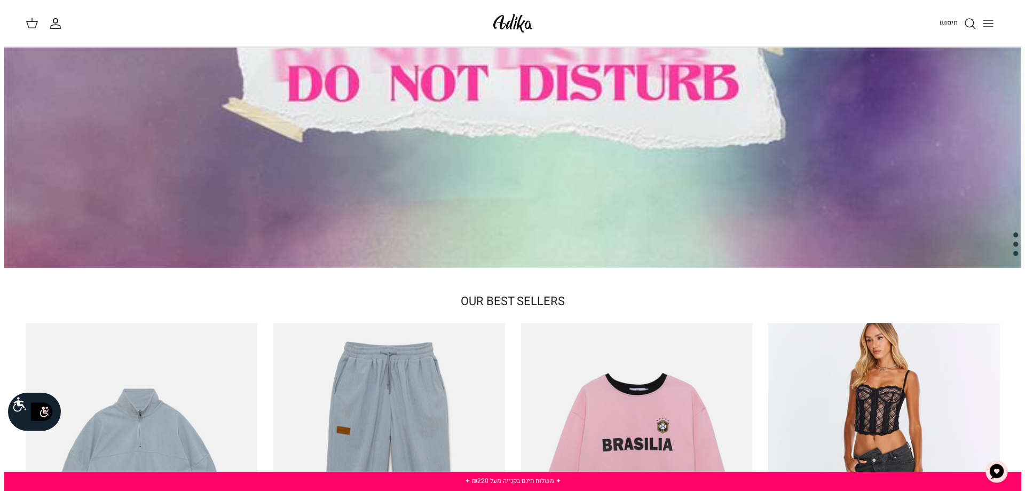
scroll to position [117, 0]
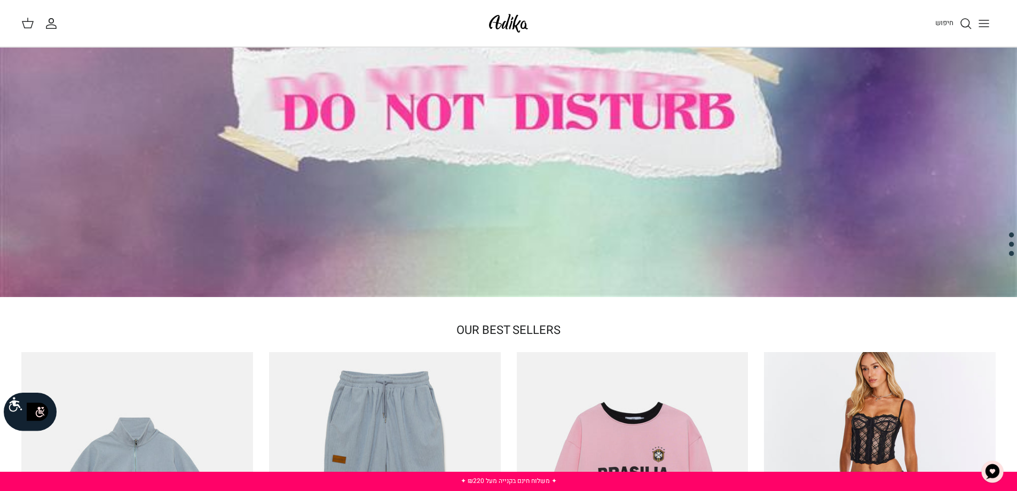
click at [976, 23] on button "Toggle menu" at bounding box center [984, 23] width 23 height 23
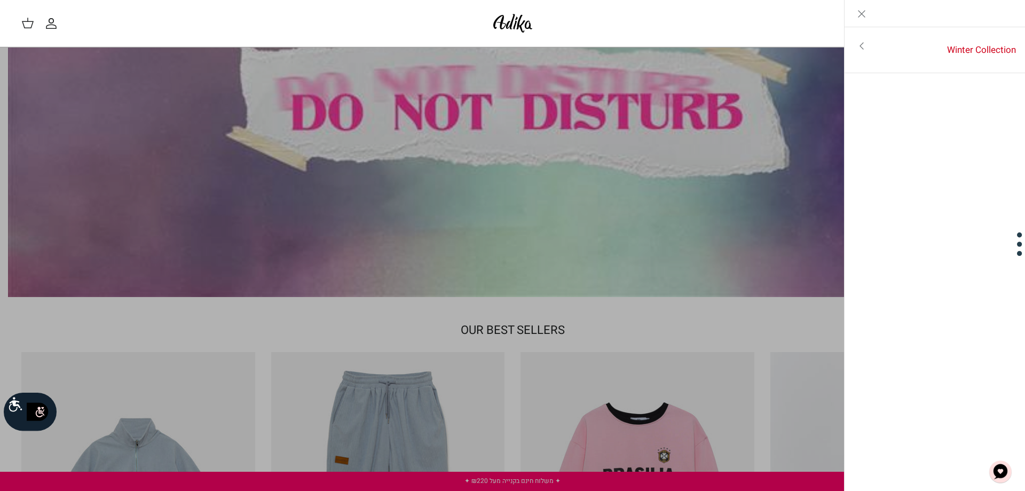
click at [861, 13] on line "Close" at bounding box center [862, 14] width 6 height 6
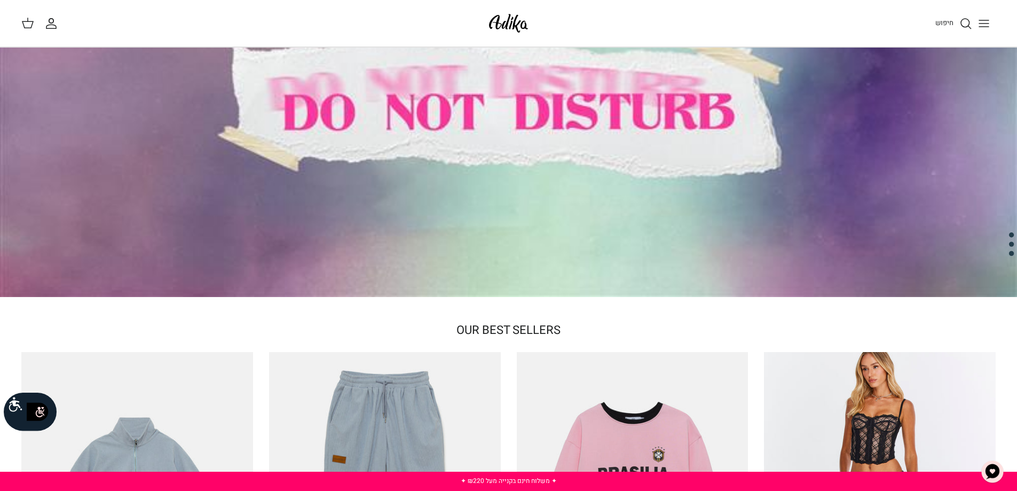
click at [942, 22] on span "חיפוש" at bounding box center [945, 23] width 18 height 10
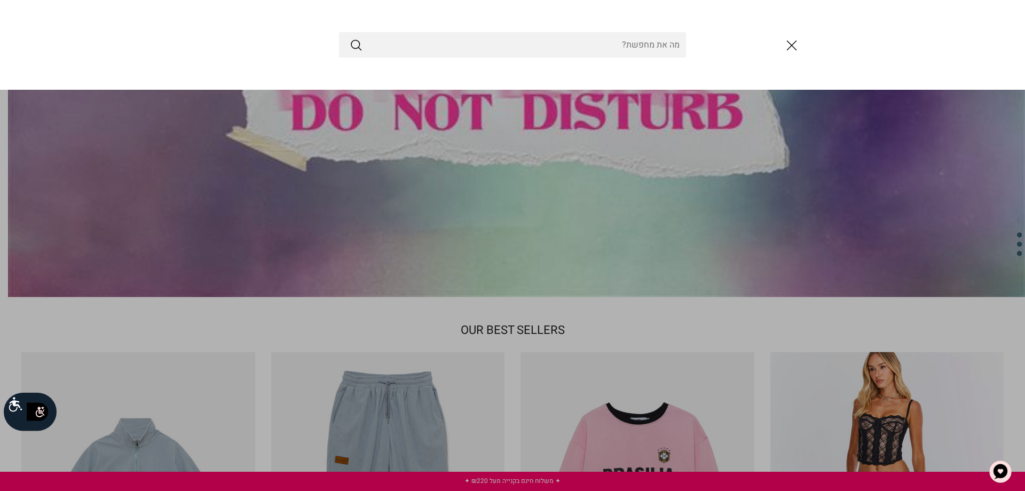
click at [777, 38] on div at bounding box center [512, 45] width 641 height 26
